Goal: Transaction & Acquisition: Purchase product/service

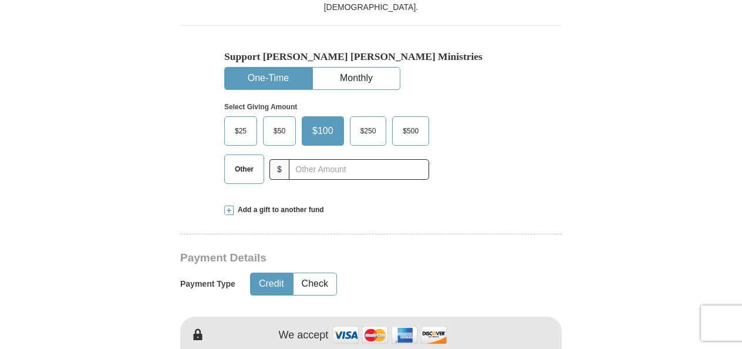
scroll to position [352, 0]
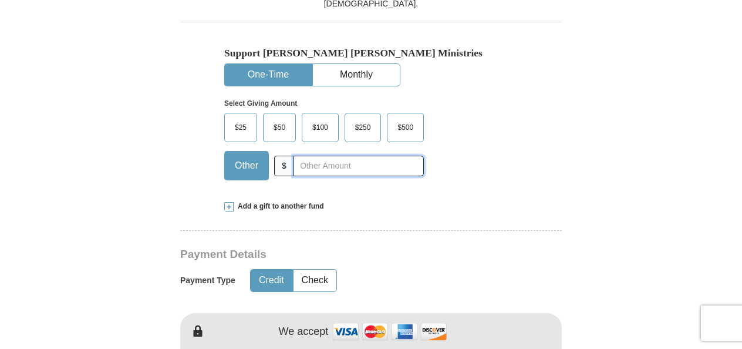
click at [350, 167] on input "text" at bounding box center [359, 166] width 130 height 21
click at [244, 166] on span "Other" at bounding box center [246, 166] width 35 height 18
click at [0, 0] on input "Other" at bounding box center [0, 0] width 0 height 0
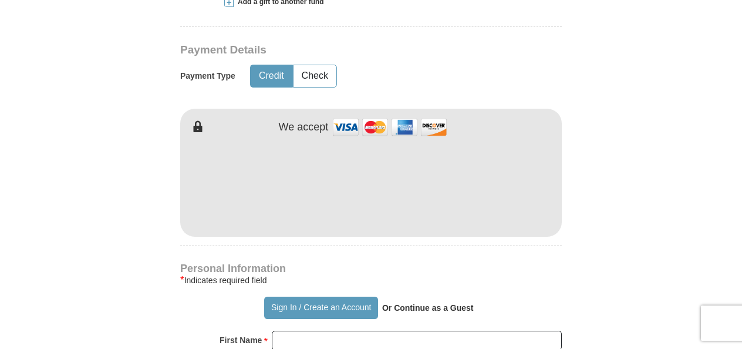
scroll to position [560, 0]
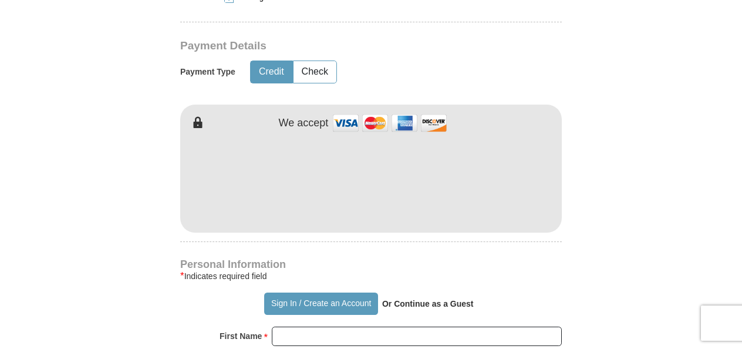
type input "10.00"
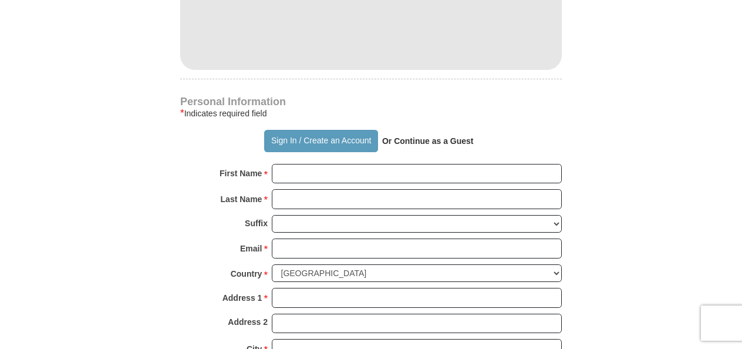
scroll to position [730, 0]
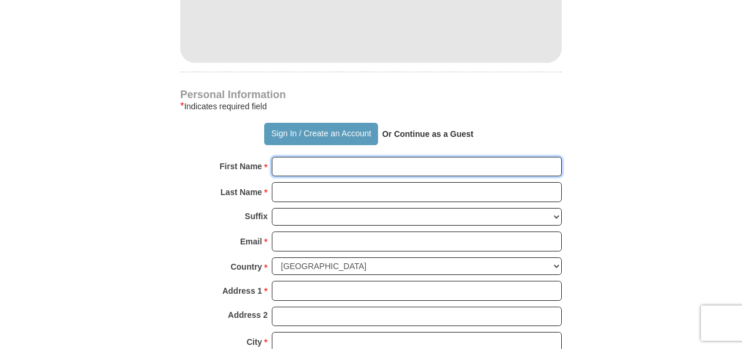
click at [433, 167] on input "First Name *" at bounding box center [417, 167] width 290 height 20
type input "[PERSON_NAME]"
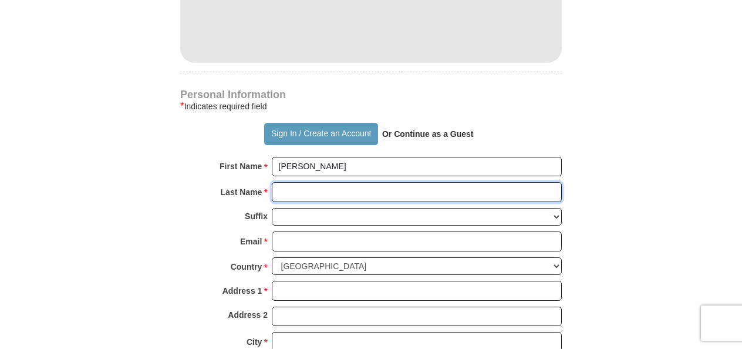
type input "Baca"
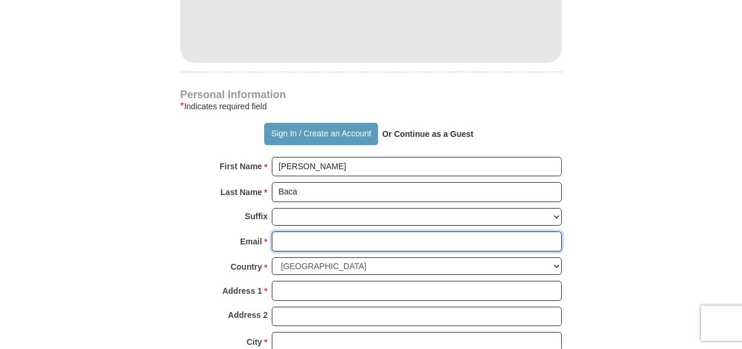
type input "[EMAIL_ADDRESS][DOMAIN_NAME]"
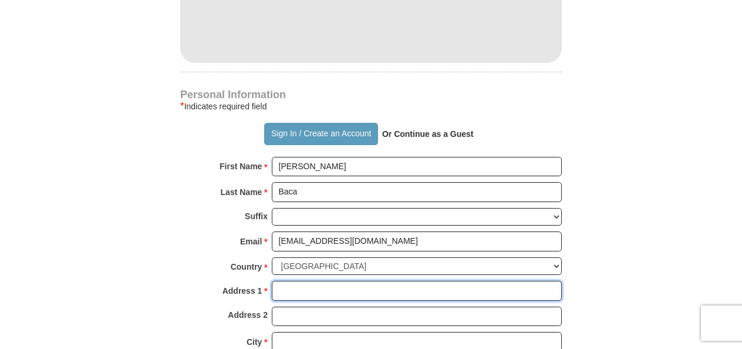
type input "[STREET_ADDRESS]"
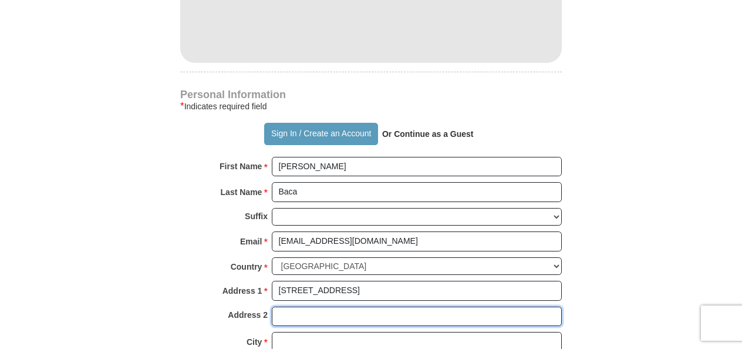
type input "[STREET_ADDRESS]"
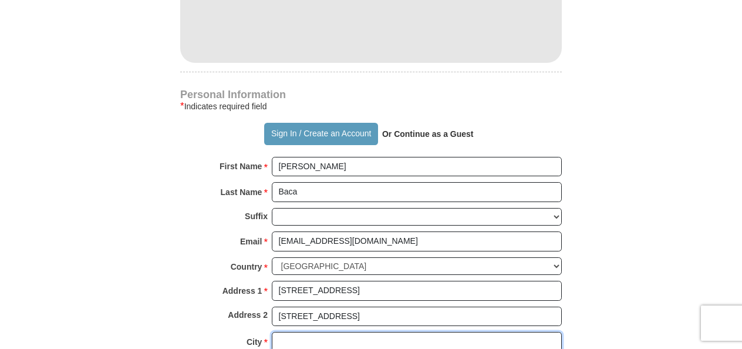
type input "[GEOGRAPHIC_DATA]"
type input "89142"
type input "[PHONE_NUMBER]"
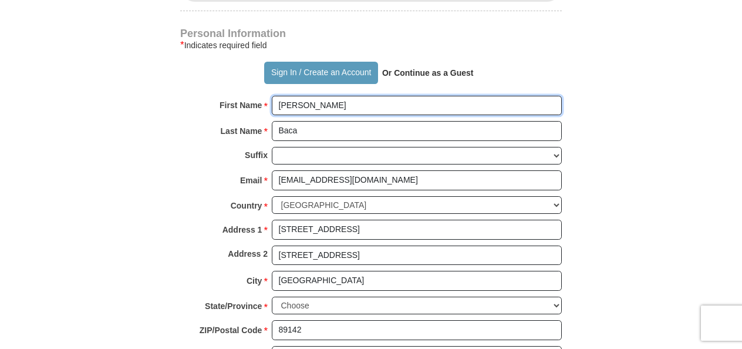
scroll to position [798, 0]
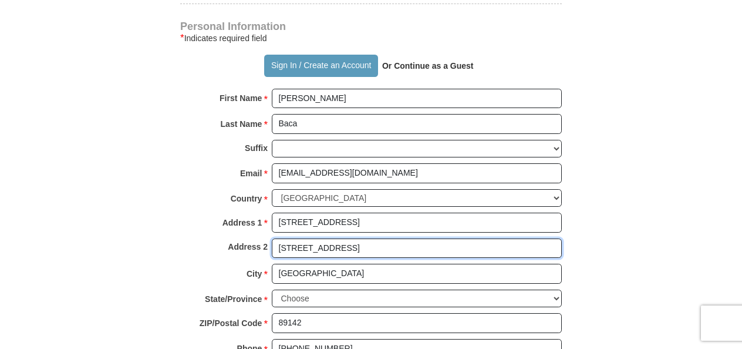
drag, startPoint x: 358, startPoint y: 247, endPoint x: 274, endPoint y: 254, distance: 84.2
click at [274, 254] on input "[STREET_ADDRESS]" at bounding box center [417, 248] width 290 height 20
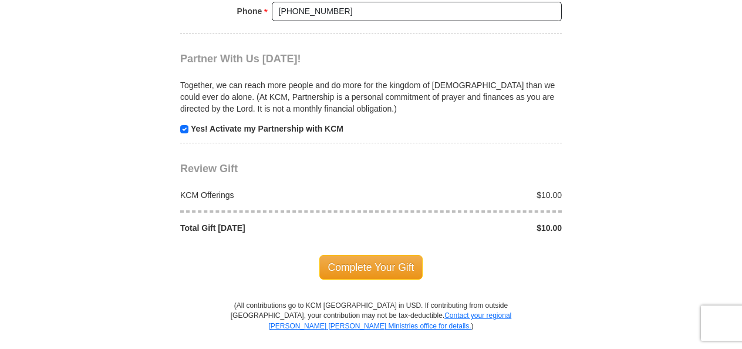
scroll to position [1138, 0]
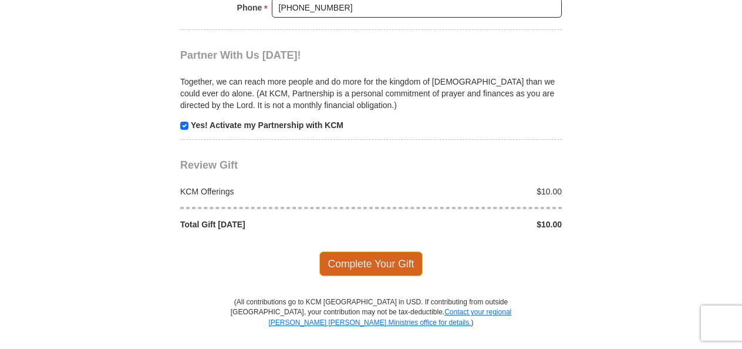
click at [362, 266] on span "Complete Your Gift" at bounding box center [371, 263] width 104 height 25
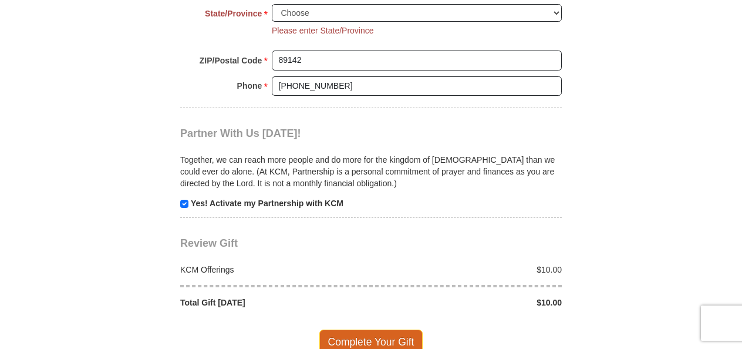
scroll to position [1076, 0]
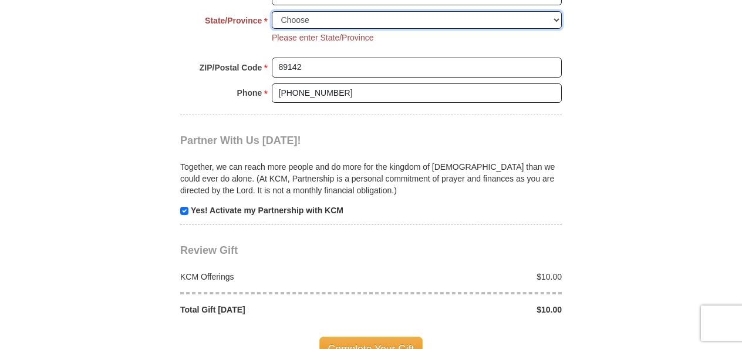
click at [300, 26] on select "Choose [US_STATE] [US_STATE] [US_STATE] [US_STATE] [US_STATE] Armed Forces Amer…" at bounding box center [417, 20] width 290 height 18
select select "NV"
click at [272, 11] on select "Choose [US_STATE] [US_STATE] [US_STATE] [US_STATE] [US_STATE] Armed Forces Amer…" at bounding box center [417, 20] width 290 height 18
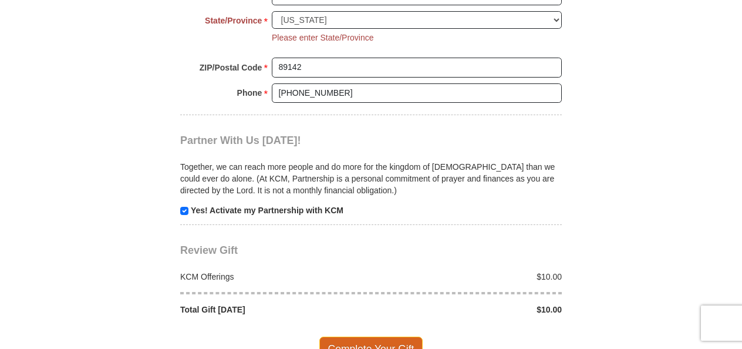
click at [357, 339] on span "Complete Your Gift" at bounding box center [371, 348] width 104 height 25
